Goal: Task Accomplishment & Management: Use online tool/utility

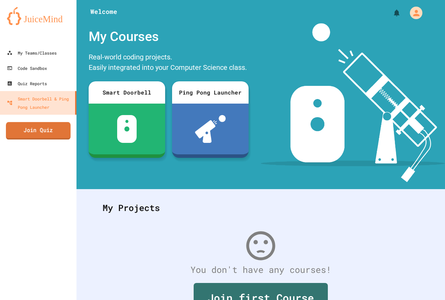
click at [21, 137] on link "Join Quiz" at bounding box center [38, 130] width 65 height 17
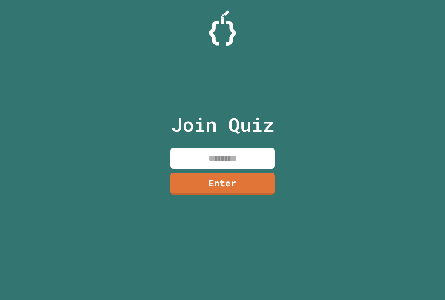
click at [201, 164] on input at bounding box center [222, 158] width 104 height 21
type input "********"
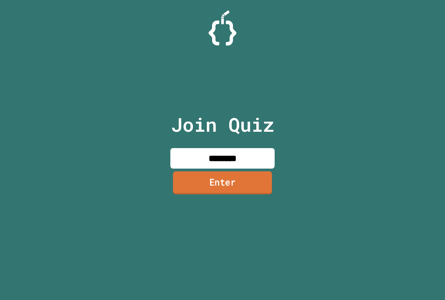
click at [203, 187] on link "Enter" at bounding box center [222, 182] width 99 height 23
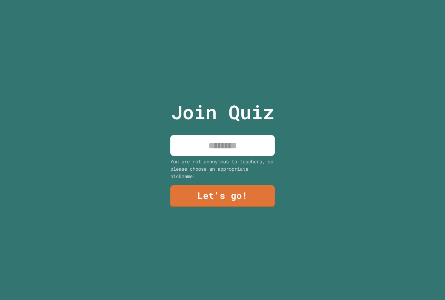
click at [200, 153] on div "Join Quiz You are not anonymous to teachers, so please choose an appropriate ni…" at bounding box center [222, 150] width 117 height 300
click at [201, 151] on input at bounding box center [222, 145] width 104 height 21
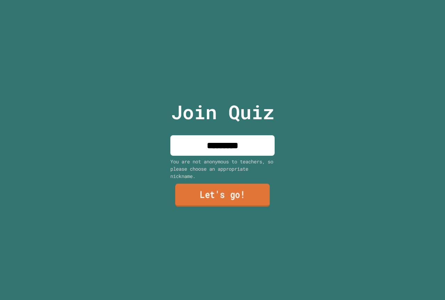
type input "*********"
click at [209, 184] on link "Let's go!" at bounding box center [222, 195] width 95 height 23
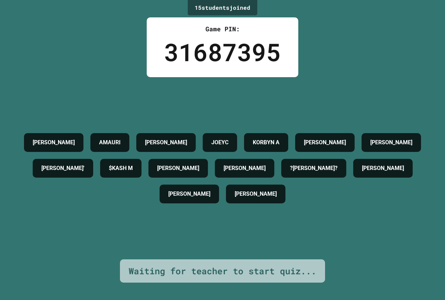
click at [140, 130] on div "LEARIC WADE AMAURI AVA K JOEYC KORBYN A KARSEN BRUNER JOHNATHAN DIXIE' $KASH M …" at bounding box center [222, 168] width 410 height 77
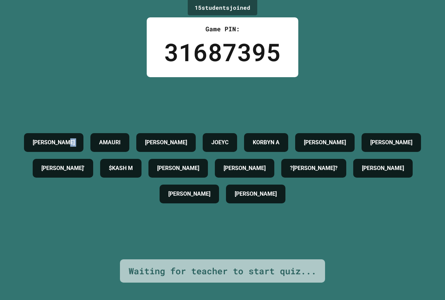
click at [140, 130] on div "LEARIC WADE AMAURI AVA K JOEYC KORBYN A KARSEN BRUNER JOHNATHAN DIXIE' $KASH M …" at bounding box center [222, 168] width 410 height 77
click at [129, 133] on div "AMAURI" at bounding box center [109, 142] width 39 height 19
drag, startPoint x: 146, startPoint y: 128, endPoint x: 152, endPoint y: 78, distance: 50.4
click at [152, 78] on div "LEARIC WADE AMAURI AVA K JOEYC KORBYN A KARSEN BRUNER JOHNATHAN DIXIE' $KASH M …" at bounding box center [222, 168] width 410 height 182
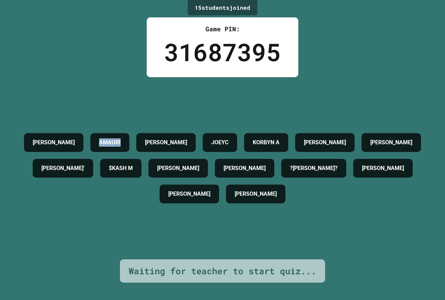
click at [153, 78] on div "LEARIC WADE AMAURI AVA K JOEYC KORBYN A KARSEN BRUNER JOHNATHAN DIXIE' $KASH M …" at bounding box center [222, 168] width 410 height 182
click at [155, 80] on div "LEARIC WADE AMAURI AVA K JOEYC KORBYN A KARSEN BRUNER JOHNATHAN DIXIE' $KASH M …" at bounding box center [222, 168] width 410 height 182
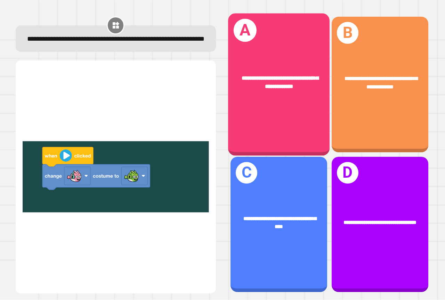
click at [293, 117] on div "**********" at bounding box center [278, 85] width 101 height 142
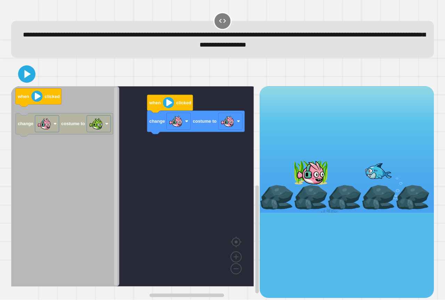
click at [73, 139] on icon "when clicked change costume to" at bounding box center [65, 186] width 108 height 200
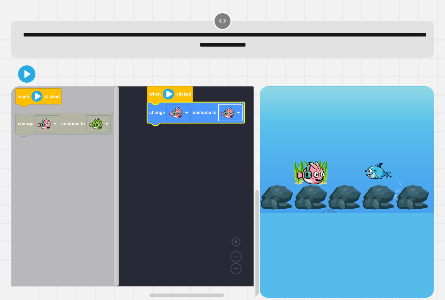
click at [236, 116] on rect "Blockly Workspace" at bounding box center [230, 112] width 24 height 17
click at [25, 76] on icon at bounding box center [27, 74] width 6 height 8
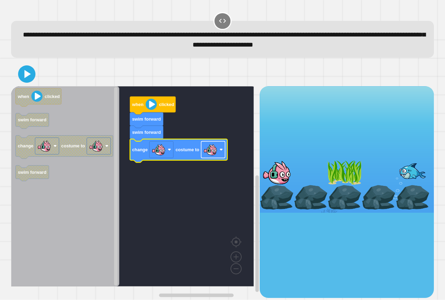
click at [210, 153] on image "Blockly Workspace" at bounding box center [210, 150] width 14 height 14
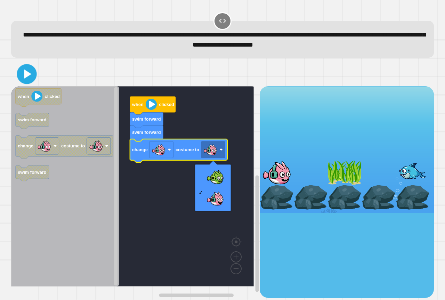
click at [27, 76] on icon at bounding box center [27, 74] width 7 height 9
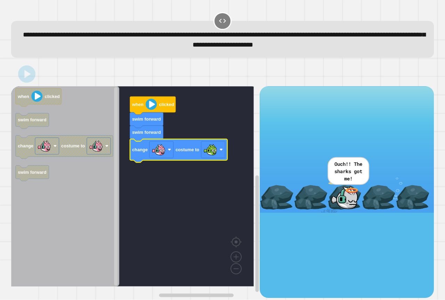
click at [193, 165] on rect "Blockly Workspace" at bounding box center [132, 186] width 243 height 200
click at [202, 171] on rect "Blockly Workspace" at bounding box center [132, 186] width 243 height 200
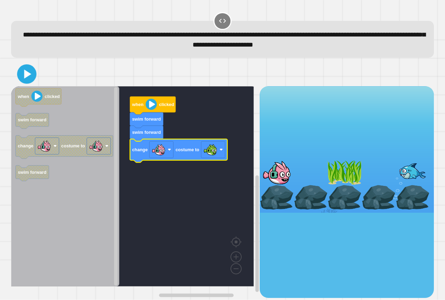
click at [31, 72] on icon at bounding box center [27, 74] width 16 height 16
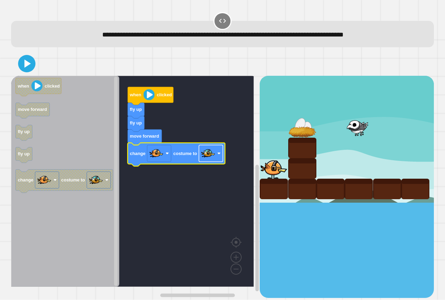
click at [209, 158] on image "Blockly Workspace" at bounding box center [208, 154] width 14 height 14
click at [28, 70] on icon at bounding box center [27, 64] width 14 height 14
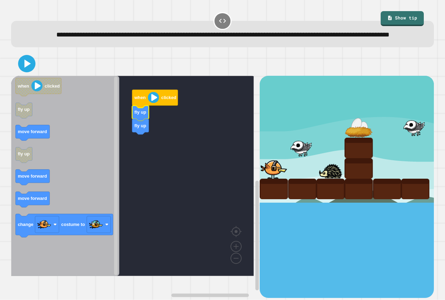
click at [31, 140] on icon "when clicked fly up move forward fly up move forward move forward change costum…" at bounding box center [65, 176] width 108 height 200
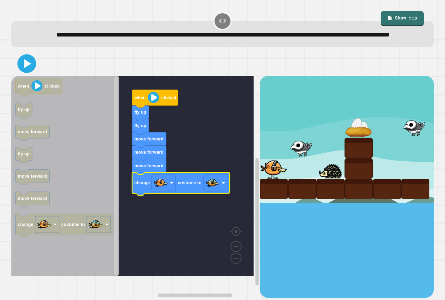
click at [38, 75] on div at bounding box center [222, 63] width 423 height 24
click at [33, 71] on icon at bounding box center [27, 64] width 14 height 14
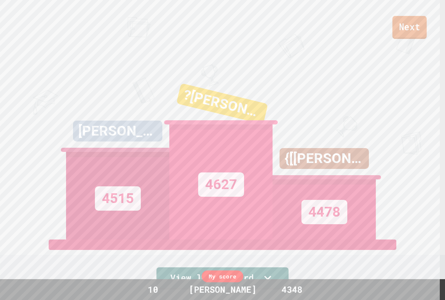
click at [394, 22] on link "Next" at bounding box center [409, 27] width 34 height 23
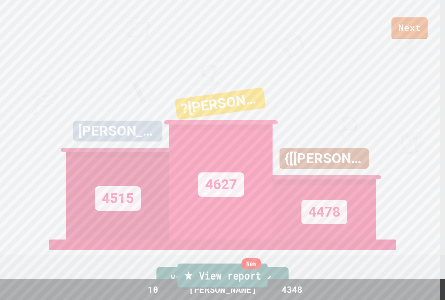
click at [253, 276] on link "New View report" at bounding box center [222, 275] width 90 height 25
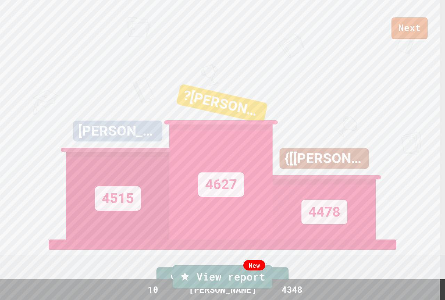
type textarea "**********"
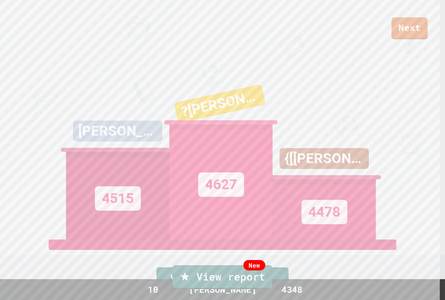
drag, startPoint x: 218, startPoint y: 204, endPoint x: 217, endPoint y: 208, distance: 4.4
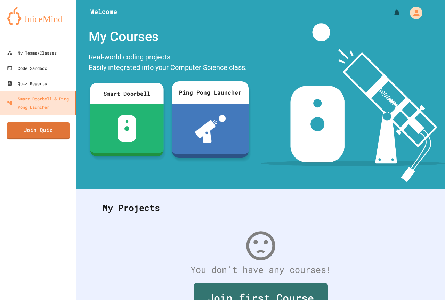
click at [34, 133] on link "Join Quiz" at bounding box center [38, 130] width 63 height 17
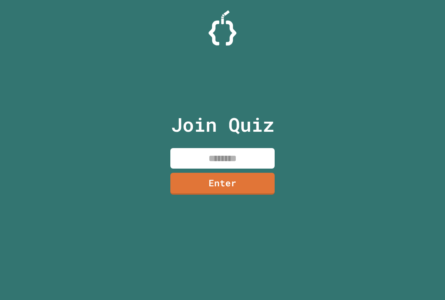
click at [179, 151] on input at bounding box center [222, 158] width 104 height 21
type input "********"
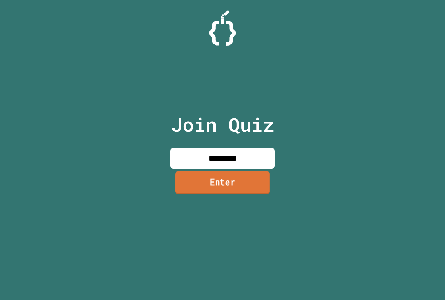
click at [210, 176] on link "Enter" at bounding box center [222, 182] width 95 height 23
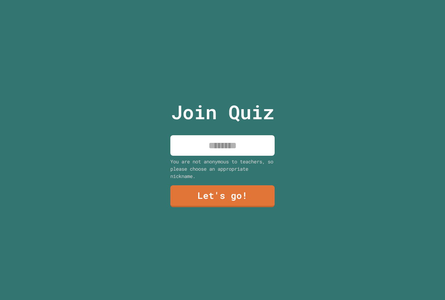
drag, startPoint x: 208, startPoint y: 155, endPoint x: 207, endPoint y: 151, distance: 4.3
click at [207, 153] on div "Join Quiz You are not anonymous to teachers, so please choose an appropriate ni…" at bounding box center [222, 150] width 117 height 300
click at [207, 150] on input at bounding box center [222, 145] width 104 height 21
type input "**********"
click at [187, 203] on link "Let's go!" at bounding box center [222, 196] width 105 height 23
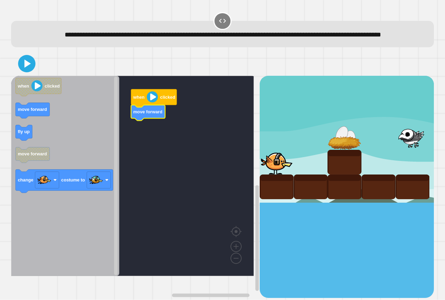
click at [59, 148] on icon "Blockly Workspace" at bounding box center [65, 176] width 108 height 200
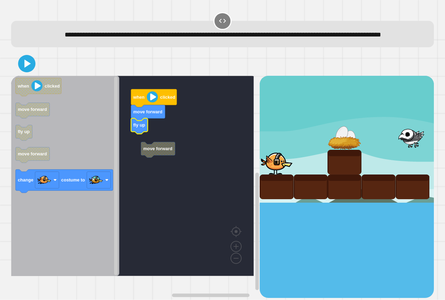
click at [148, 146] on rect "Blockly Workspace" at bounding box center [132, 176] width 243 height 200
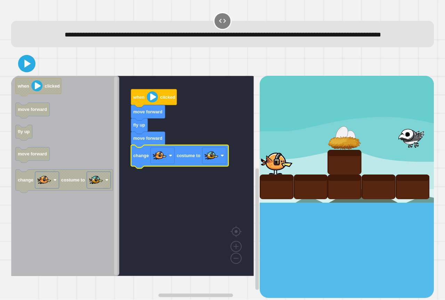
click at [158, 163] on image "Blockly Workspace" at bounding box center [160, 156] width 14 height 14
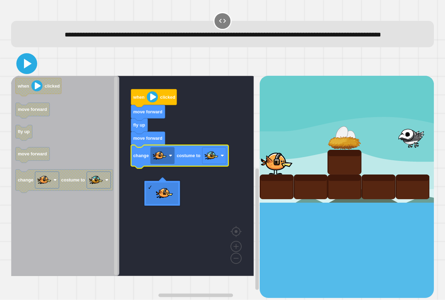
click at [22, 72] on icon at bounding box center [26, 63] width 17 height 17
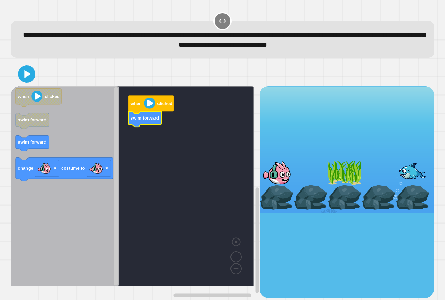
click at [74, 135] on icon "Blockly Workspace" at bounding box center [65, 186] width 108 height 200
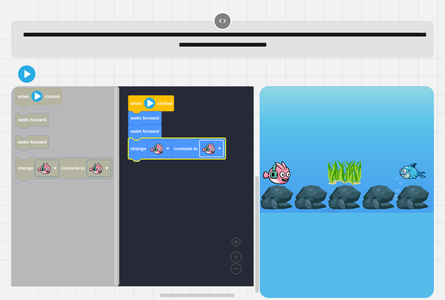
click at [207, 148] on image "Blockly Workspace" at bounding box center [209, 149] width 14 height 14
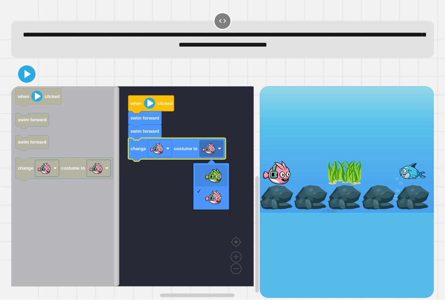
drag, startPoint x: 218, startPoint y: 176, endPoint x: 133, endPoint y: 130, distance: 96.8
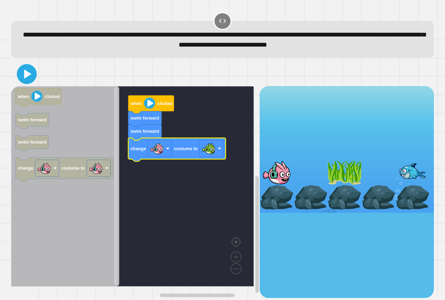
click at [25, 76] on icon at bounding box center [27, 74] width 7 height 9
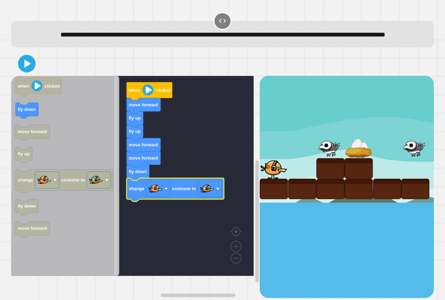
click at [30, 71] on icon at bounding box center [27, 64] width 14 height 14
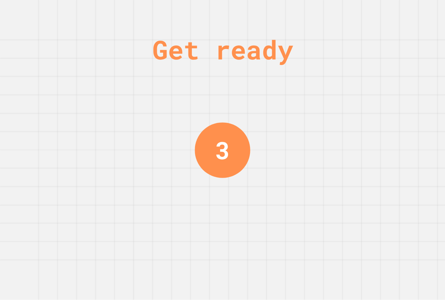
drag, startPoint x: 249, startPoint y: 73, endPoint x: 259, endPoint y: 222, distance: 149.4
drag, startPoint x: 259, startPoint y: 222, endPoint x: 185, endPoint y: 147, distance: 104.7
click at [185, 147] on div "Get ready 2" at bounding box center [222, 150] width 445 height 300
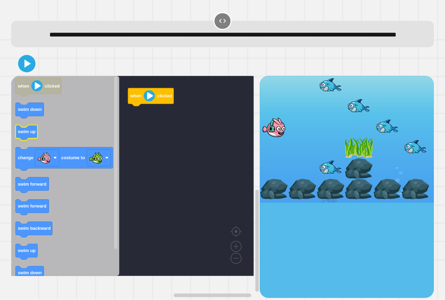
click at [25, 141] on icon "Blockly Workspace" at bounding box center [27, 133] width 22 height 16
click at [143, 113] on g "when clicked swim forward" at bounding box center [137, 176] width 253 height 200
click at [31, 223] on icon "Blockly Workspace" at bounding box center [65, 176] width 108 height 200
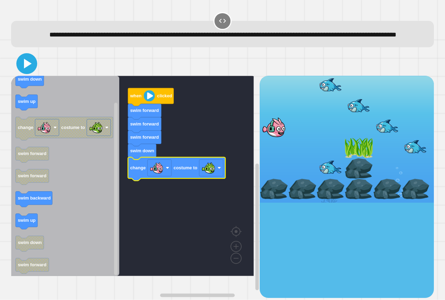
click at [33, 72] on icon at bounding box center [26, 63] width 17 height 17
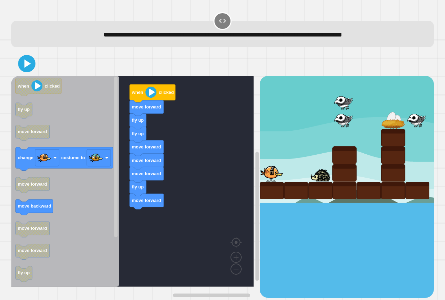
click at [112, 212] on icon "when clicked fly up move forward change costume to move forward move backward m…" at bounding box center [65, 181] width 108 height 211
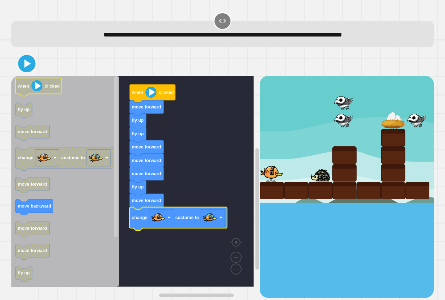
click at [30, 76] on icon "when clicked fly up move forward change costume to move forward move backward m…" at bounding box center [65, 181] width 108 height 211
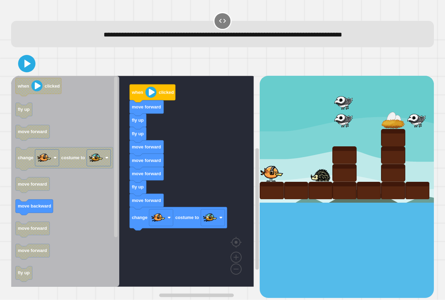
click at [28, 68] on icon at bounding box center [27, 64] width 14 height 14
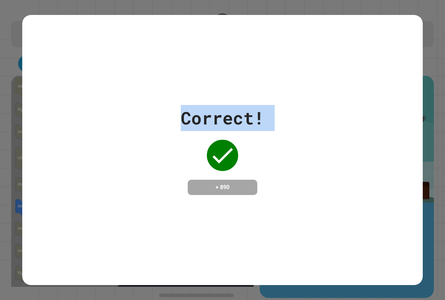
drag, startPoint x: 168, startPoint y: 118, endPoint x: 204, endPoint y: 159, distance: 54.6
click at [204, 160] on div "Correct! + 890" at bounding box center [222, 150] width 400 height 90
click at [248, 159] on div "Correct! + 890" at bounding box center [222, 150] width 83 height 90
click at [278, 119] on div "Correct! + 890" at bounding box center [222, 150] width 400 height 90
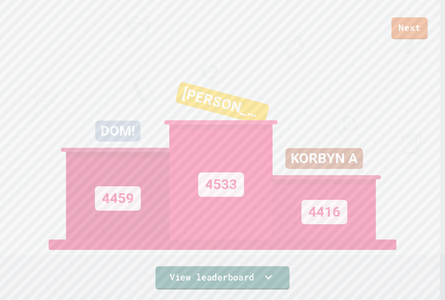
click at [269, 282] on link "View leaderboard" at bounding box center [222, 277] width 134 height 23
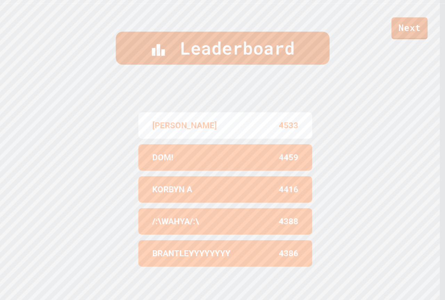
scroll to position [298, 0]
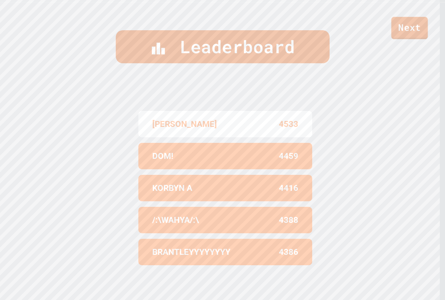
click at [404, 34] on link "Next" at bounding box center [409, 28] width 36 height 22
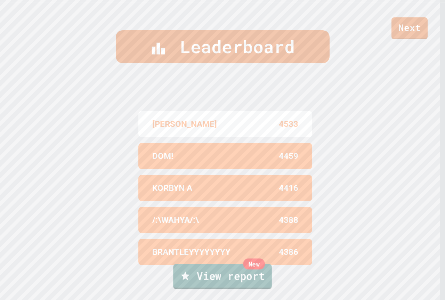
click at [255, 278] on link "New View report" at bounding box center [222, 276] width 98 height 25
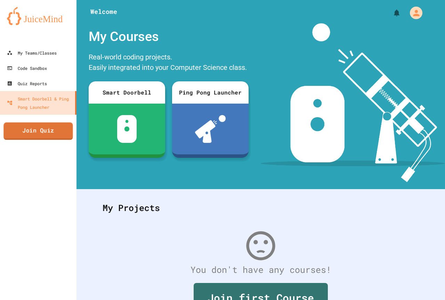
click at [51, 132] on link "Join Quiz" at bounding box center [37, 130] width 69 height 17
click at [48, 136] on link "Join Quiz" at bounding box center [38, 131] width 69 height 17
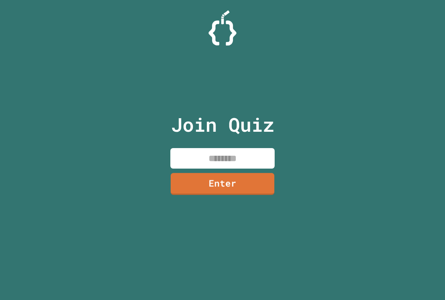
click at [214, 157] on input at bounding box center [222, 158] width 104 height 21
type input "********"
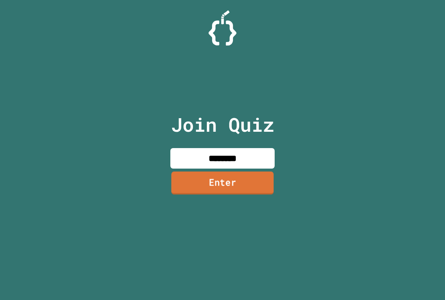
click at [254, 176] on link "Enter" at bounding box center [222, 182] width 103 height 23
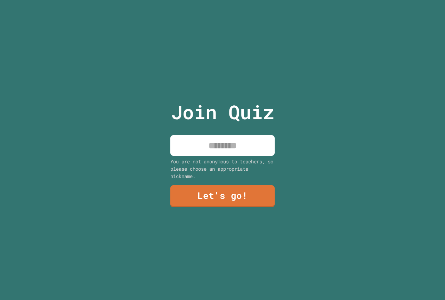
click at [258, 147] on input at bounding box center [222, 145] width 104 height 21
type input "**********"
click at [232, 193] on link "Let's go!" at bounding box center [222, 195] width 106 height 23
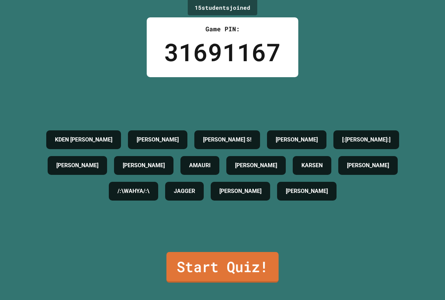
click at [228, 265] on link "Start Quiz!" at bounding box center [222, 267] width 112 height 31
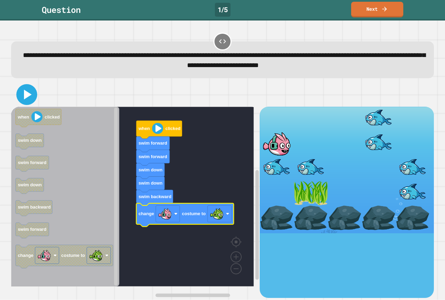
click at [28, 93] on icon at bounding box center [28, 95] width 8 height 10
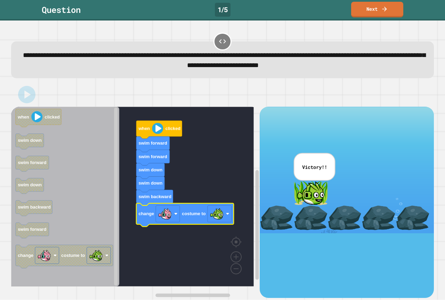
drag, startPoint x: 220, startPoint y: 294, endPoint x: 217, endPoint y: 313, distance: 20.0
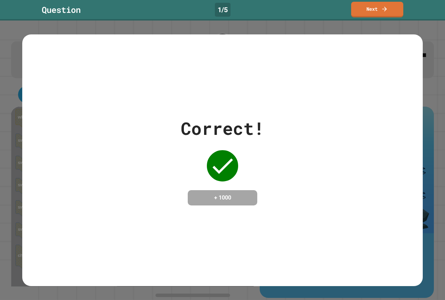
drag, startPoint x: 217, startPoint y: 313, endPoint x: 303, endPoint y: 108, distance: 222.6
click at [290, 115] on div "Correct! + 1000" at bounding box center [222, 160] width 400 height 90
click at [377, 8] on link "Next" at bounding box center [376, 8] width 49 height 16
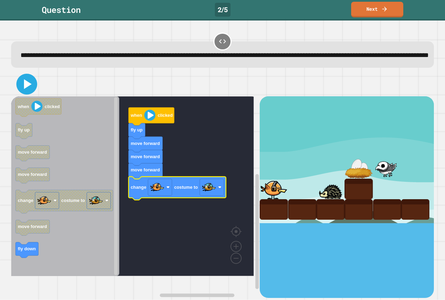
click at [30, 89] on icon at bounding box center [28, 84] width 8 height 10
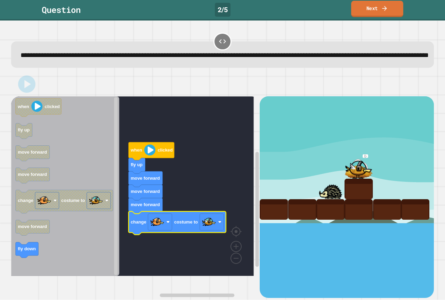
click at [386, 11] on icon at bounding box center [384, 8] width 7 height 7
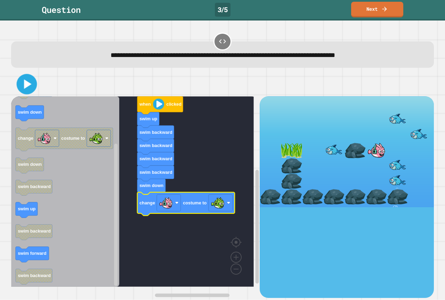
click at [30, 83] on icon at bounding box center [27, 84] width 16 height 16
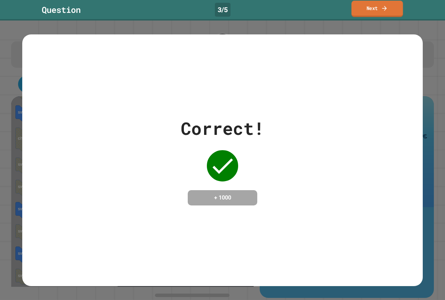
click at [392, 11] on link "Next" at bounding box center [376, 9] width 51 height 16
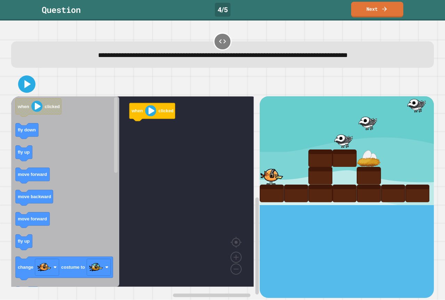
click at [156, 176] on rect "Blockly Workspace" at bounding box center [132, 191] width 243 height 190
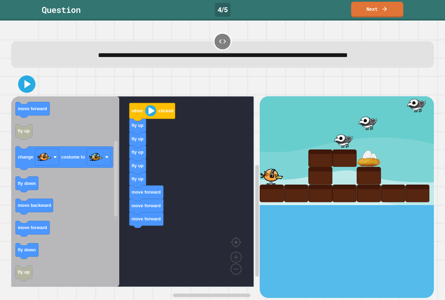
click at [113, 227] on icon "when clicked fly down fly up move forward move backward move forward fly up cha…" at bounding box center [65, 191] width 108 height 190
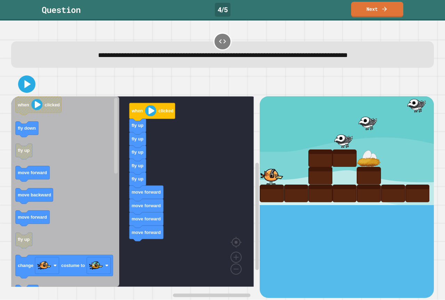
click at [101, 197] on icon "when clicked fly down fly up move forward move backward move forward fly up cha…" at bounding box center [65, 191] width 108 height 190
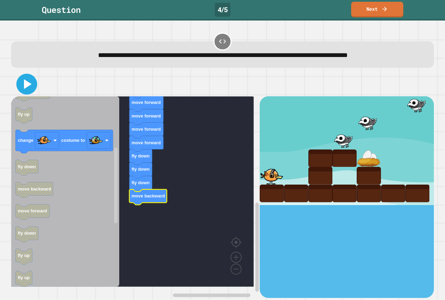
click at [32, 89] on icon at bounding box center [26, 84] width 17 height 17
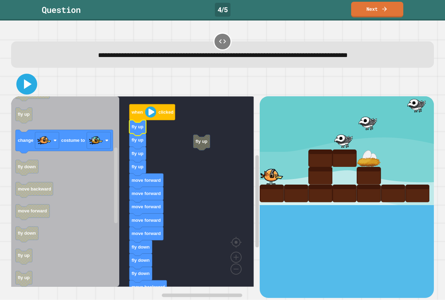
click at [26, 83] on icon at bounding box center [28, 84] width 8 height 10
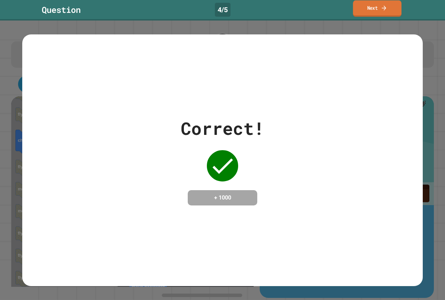
click at [375, 10] on link "Next" at bounding box center [377, 8] width 48 height 16
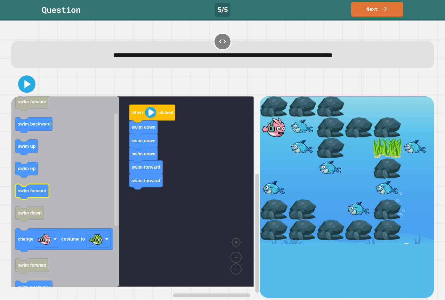
click at [75, 202] on icon "Blockly Workspace" at bounding box center [65, 191] width 108 height 190
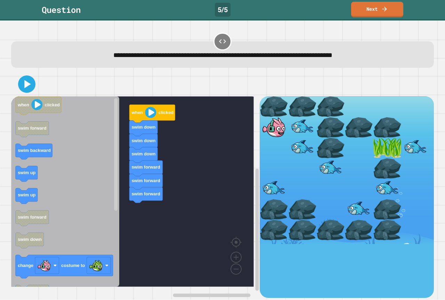
click at [108, 191] on icon "when clicked swim forward swim backward swim up swim up swim forward swim down …" at bounding box center [65, 191] width 108 height 190
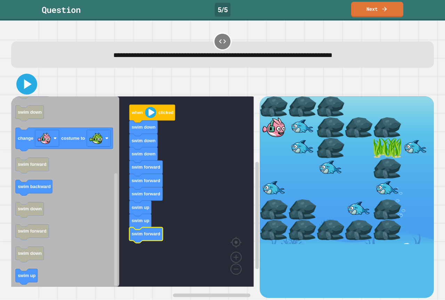
click at [23, 89] on icon at bounding box center [26, 84] width 17 height 17
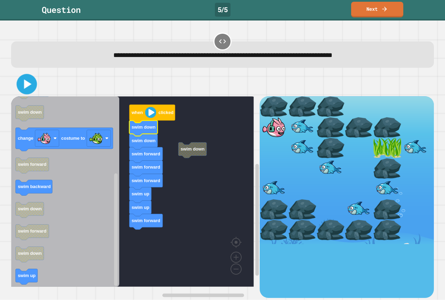
click at [30, 89] on icon at bounding box center [27, 84] width 16 height 16
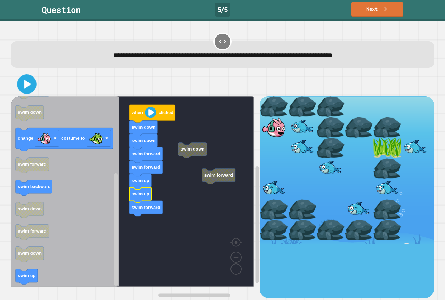
click at [25, 89] on icon at bounding box center [27, 84] width 16 height 16
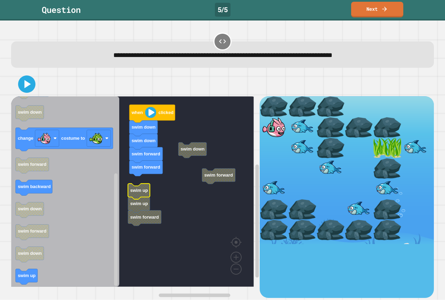
click at [140, 179] on rect "Blockly Workspace" at bounding box center [132, 191] width 243 height 190
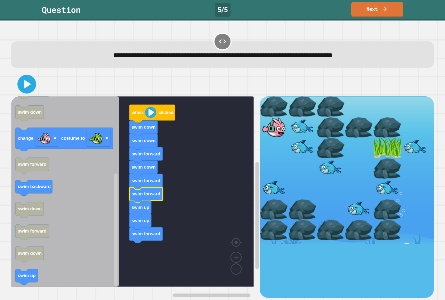
click at [22, 91] on icon at bounding box center [26, 84] width 15 height 15
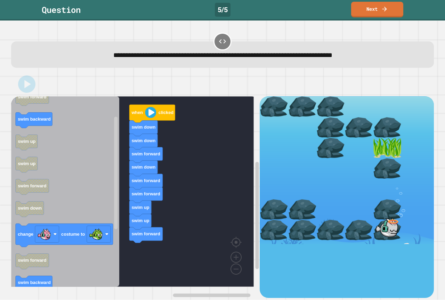
click at [116, 226] on div "when clicked swim down swim down swim forward swim down swim forward swim forwa…" at bounding box center [135, 196] width 249 height 201
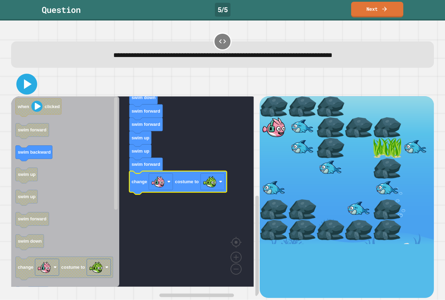
click at [23, 84] on icon at bounding box center [26, 84] width 17 height 17
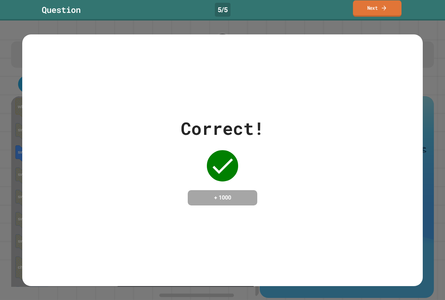
click at [393, 10] on link "Next" at bounding box center [377, 8] width 49 height 16
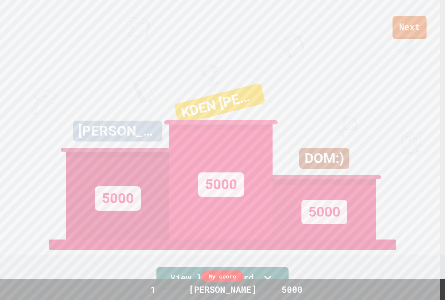
click at [413, 34] on link "Next" at bounding box center [409, 27] width 34 height 23
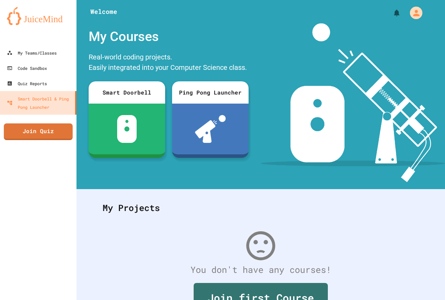
click at [204, 48] on div "My Courses" at bounding box center [168, 36] width 167 height 27
